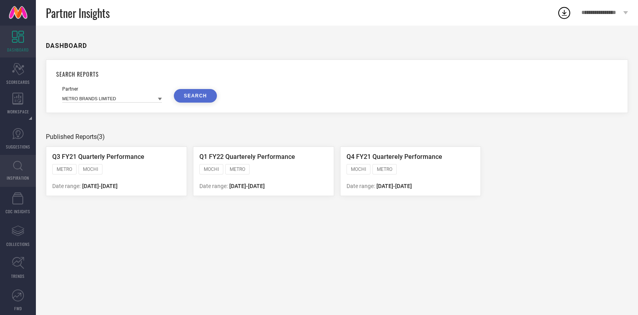
click at [12, 166] on link "INSPIRATION" at bounding box center [18, 171] width 36 height 32
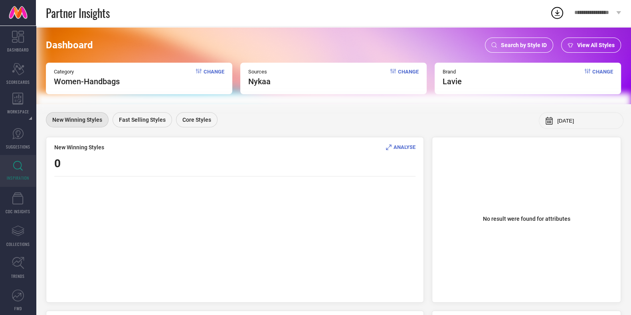
click at [530, 47] on span "Search by Style ID" at bounding box center [524, 45] width 46 height 6
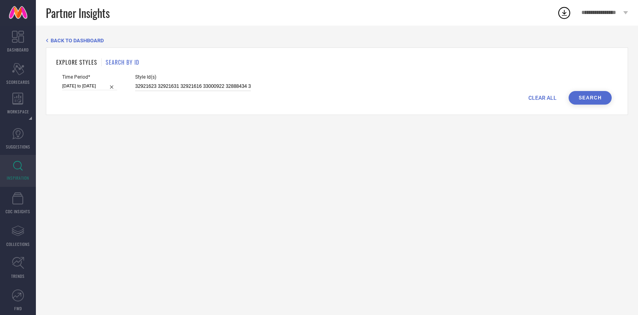
click at [182, 91] on input "32921623 32921631 32921616 33000922 32888434 32888436 32914476 32921621 3291448…" at bounding box center [193, 86] width 116 height 9
paste input "23623372 23623222 23623018 34954095 35093812 31543431 23623278 25748006 3202745…"
click at [596, 97] on button "Search" at bounding box center [590, 98] width 43 height 14
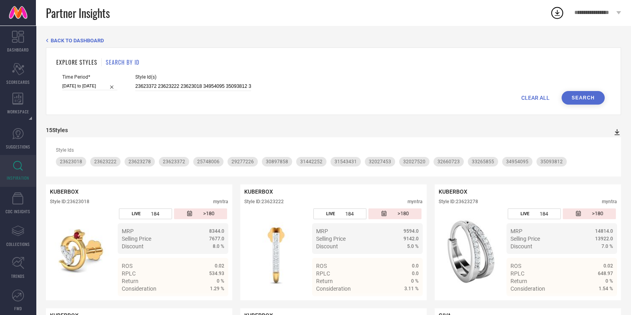
click at [620, 130] on icon at bounding box center [617, 132] width 8 height 8
click at [610, 158] on span "CSV" at bounding box center [608, 158] width 9 height 6
click at [217, 89] on input "23623372 23623222 23623018 34954095 35093812 31543431 23623278 25748006 3202745…" at bounding box center [193, 86] width 116 height 9
paste input "33067465 34967067 34808456 23665138 23623336 23678852 33651046 23623086 3494604…"
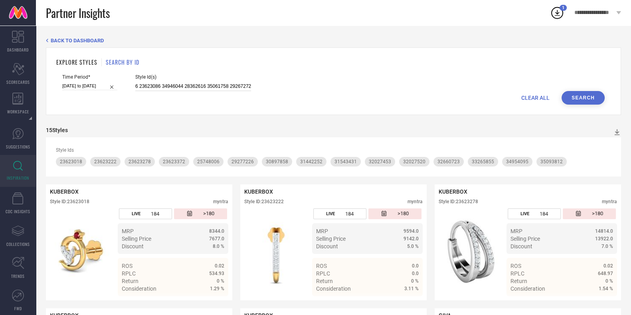
type input "23623372 23623222 23623018 34954095 35093812 31543431 23623278 25748006 3202745…"
click at [586, 101] on button "Search" at bounding box center [582, 98] width 43 height 14
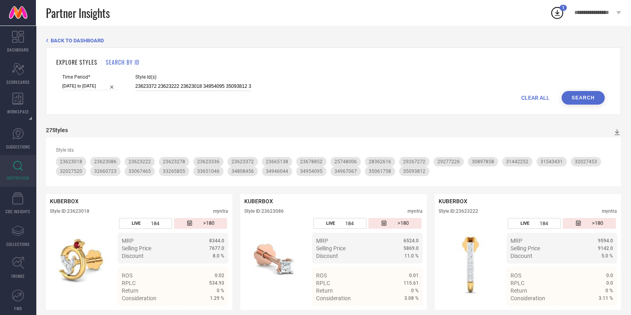
click at [181, 83] on input "23623372 23623222 23623018 34954095 35093812 31543431 23623278 25748006 3202745…" at bounding box center [193, 86] width 116 height 9
paste input "32719719 29277214 33265823 23622970 34808358 29277256 34827623 30240373 3495412…"
type input "23623372 23623222 23623018 34954095 35093812 31543431 23623278 25748006 3202745…"
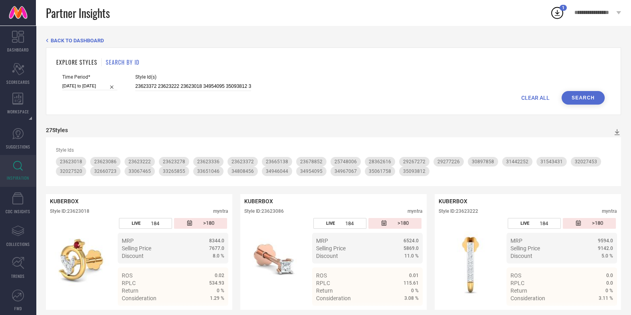
click at [573, 102] on button "Search" at bounding box center [582, 98] width 43 height 14
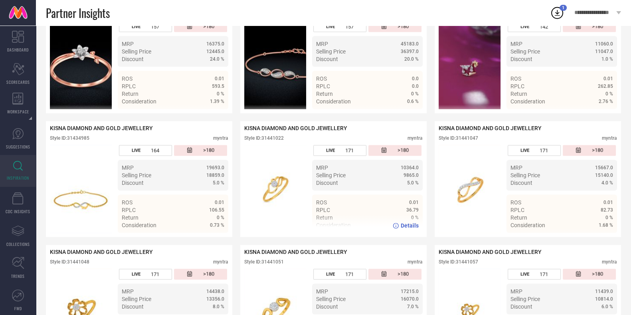
scroll to position [1348, 0]
click at [467, 17] on div "Style ID: 31362738" at bounding box center [459, 15] width 40 height 6
copy div "31362738"
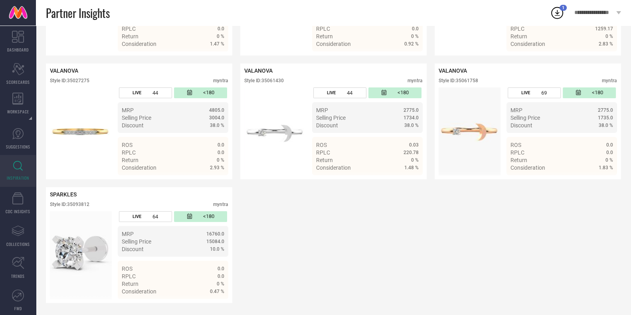
scroll to position [3800, 0]
